Goal: Transaction & Acquisition: Purchase product/service

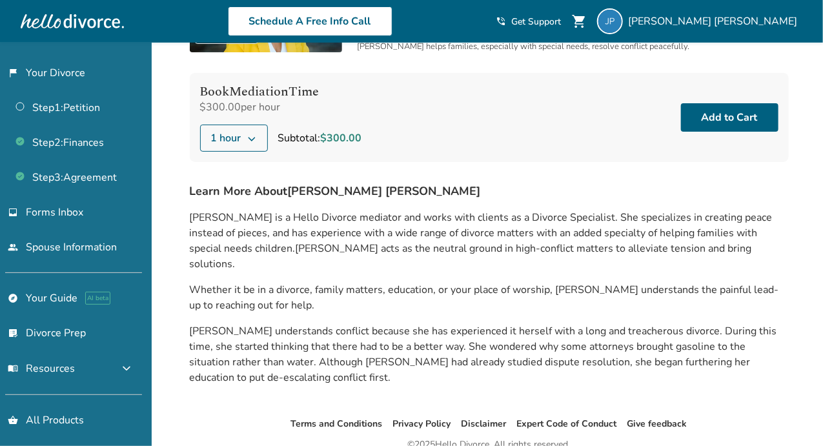
scroll to position [129, 0]
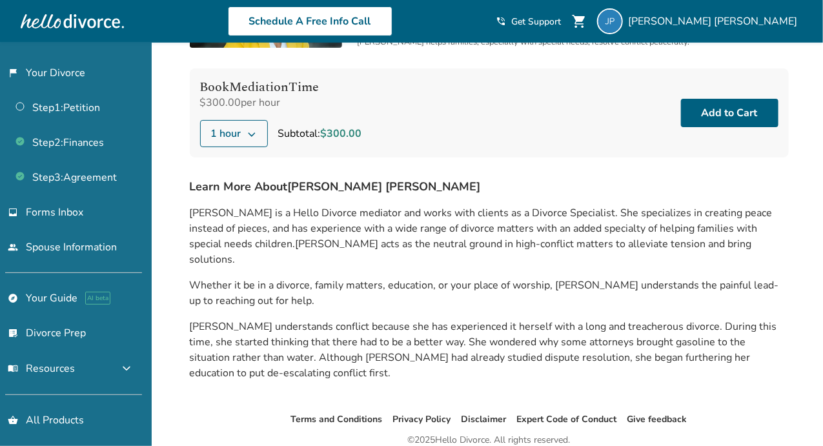
click at [256, 137] on button "1 hour" at bounding box center [234, 133] width 68 height 27
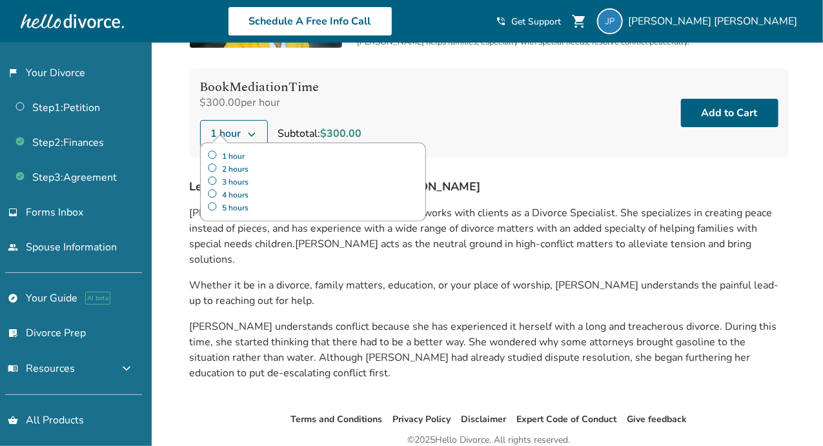
click at [235, 207] on label "5 hours" at bounding box center [313, 207] width 212 height 13
click at [601, 223] on span "[PERSON_NAME] is a Hello Divorce mediator and works with clients as a Divorce S…" at bounding box center [481, 228] width 583 height 45
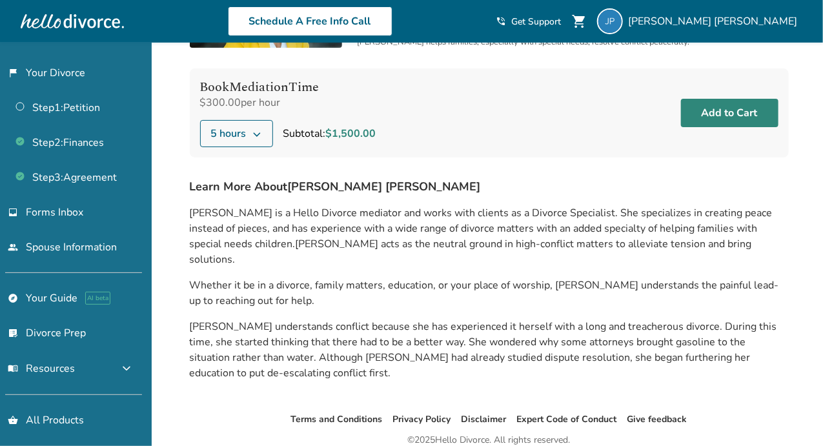
click at [726, 108] on button "Add to Cart" at bounding box center [730, 113] width 98 height 28
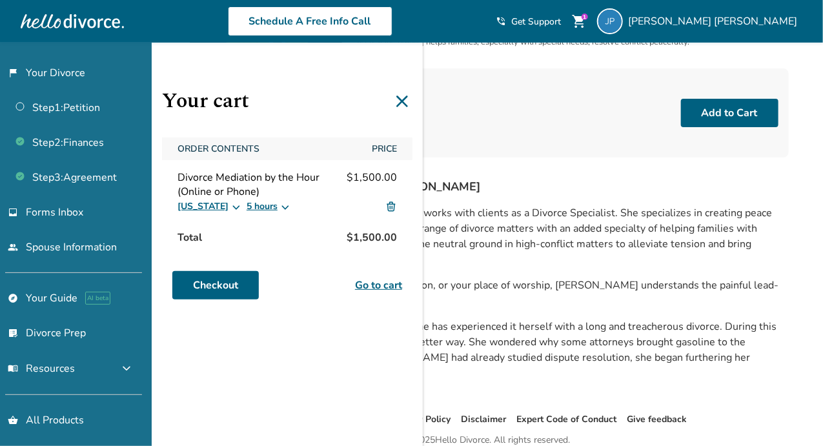
click at [375, 283] on link "Go to cart" at bounding box center [378, 285] width 47 height 15
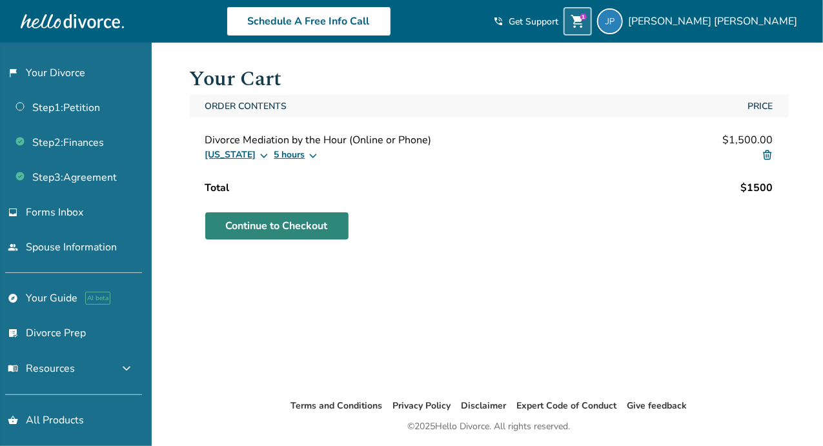
click at [281, 216] on link "Continue to Checkout" at bounding box center [276, 225] width 143 height 27
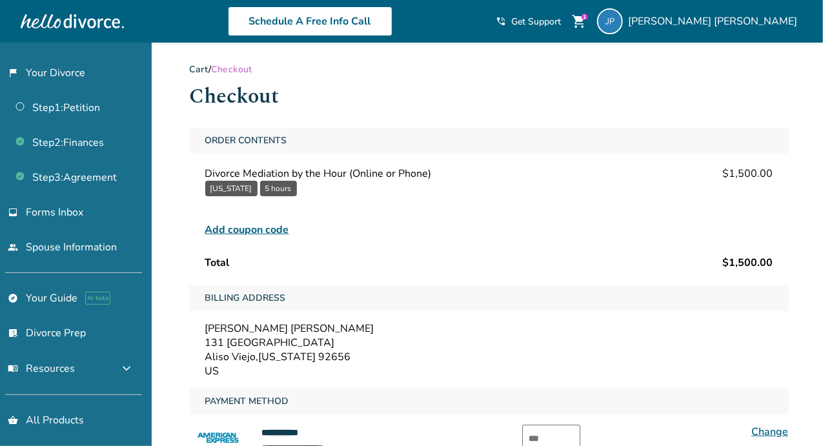
scroll to position [129, 0]
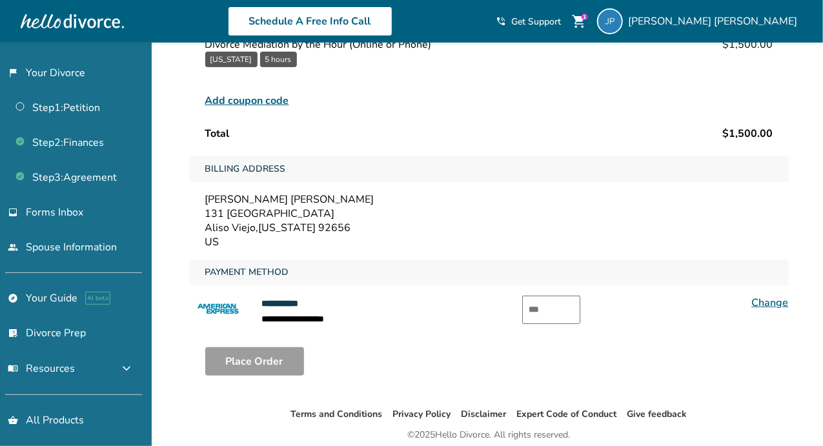
click at [547, 302] on input "text" at bounding box center [551, 310] width 58 height 28
click at [548, 302] on input "text" at bounding box center [551, 310] width 58 height 28
type input "****"
click at [272, 357] on button "Place Order" at bounding box center [254, 361] width 99 height 28
